Goal: Information Seeking & Learning: Learn about a topic

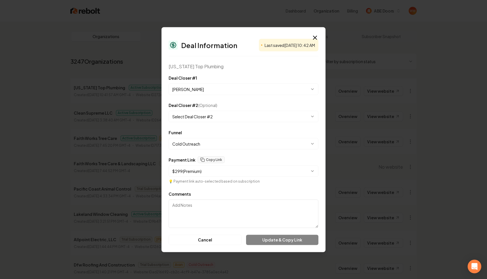
select select "**********"
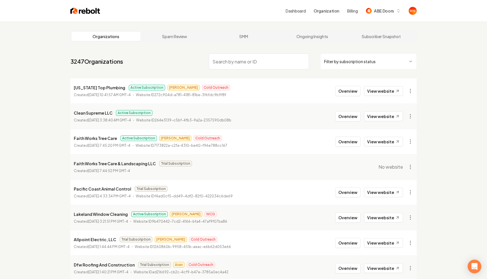
click at [439, 71] on div "Organizations Spam Review SMM Ongoing Insights Subscriber Snapshot 3247 Organiz…" at bounding box center [243, 189] width 487 height 334
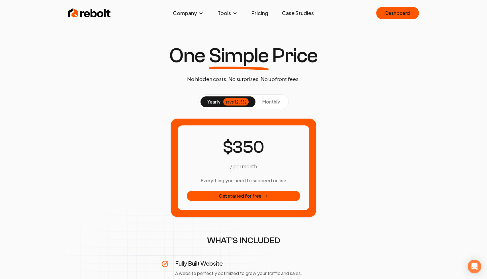
click at [384, 120] on div "/ per month Everything you need to succeed online Get started for free" at bounding box center [243, 167] width 355 height 99
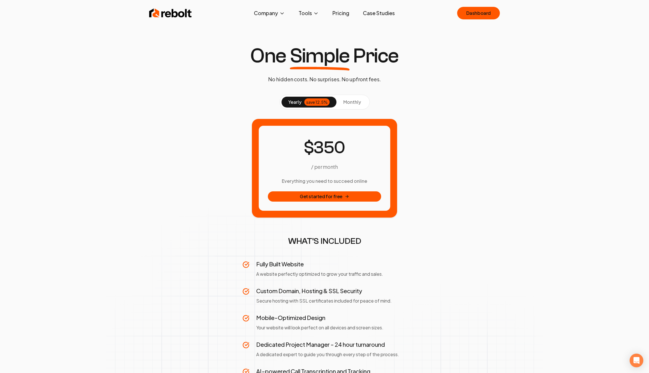
click at [412, 135] on div "/ per month Everything you need to succeed online Get started for free" at bounding box center [324, 167] width 355 height 99
